Goal: Information Seeking & Learning: Find specific fact

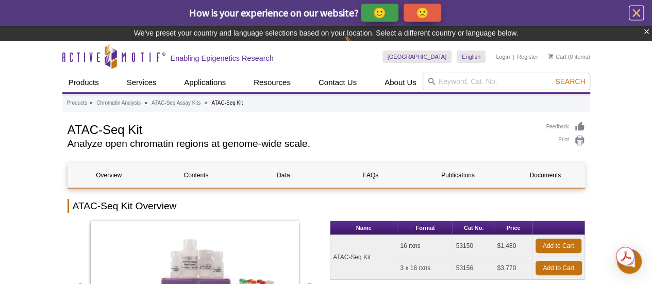
click at [636, 13] on icon "close" at bounding box center [636, 13] width 8 height 8
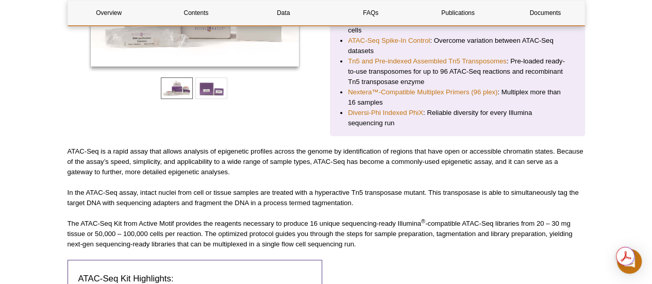
scroll to position [155, 0]
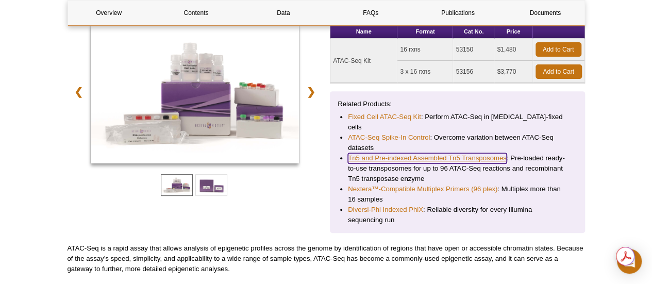
click at [432, 153] on link "Tn5 and Pre-indexed Assembled Tn5 Transposomes" at bounding box center [427, 158] width 159 height 10
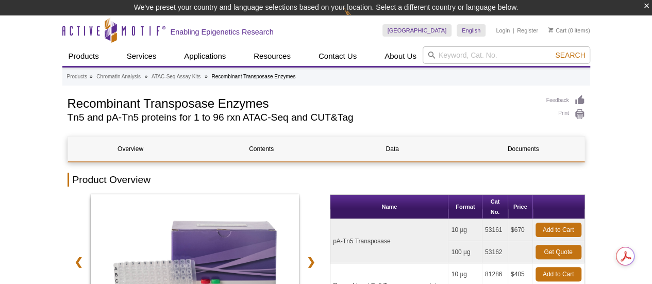
click at [404, 145] on link "Data" at bounding box center [392, 148] width 125 height 25
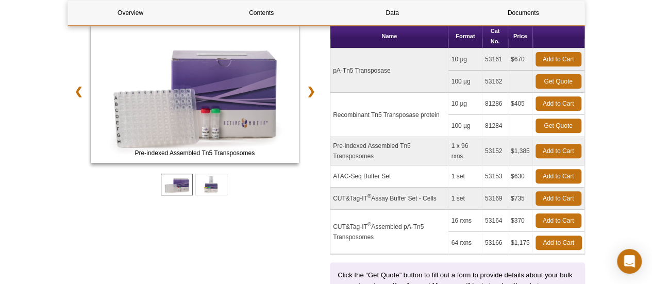
scroll to position [139, 0]
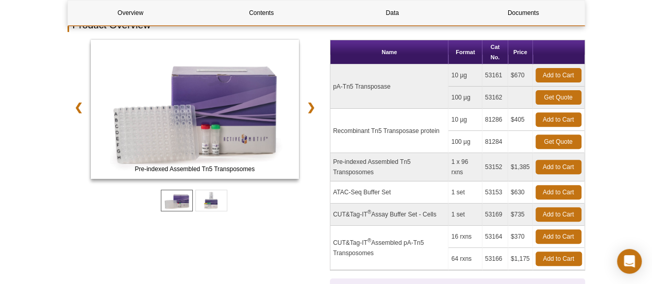
drag, startPoint x: 482, startPoint y: 118, endPoint x: 502, endPoint y: 121, distance: 20.3
click at [502, 121] on td "81286" at bounding box center [495, 120] width 26 height 22
copy td "81286"
click at [361, 132] on td "Recombinant Tn5 Transposase protein" at bounding box center [389, 131] width 118 height 44
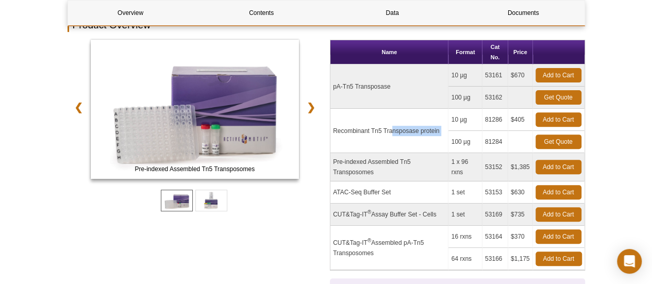
click at [361, 132] on td "Recombinant Tn5 Transposase protein" at bounding box center [389, 131] width 118 height 44
copy tr "Recombinant Tn5 Transposase protein"
